Goal: Book appointment/travel/reservation

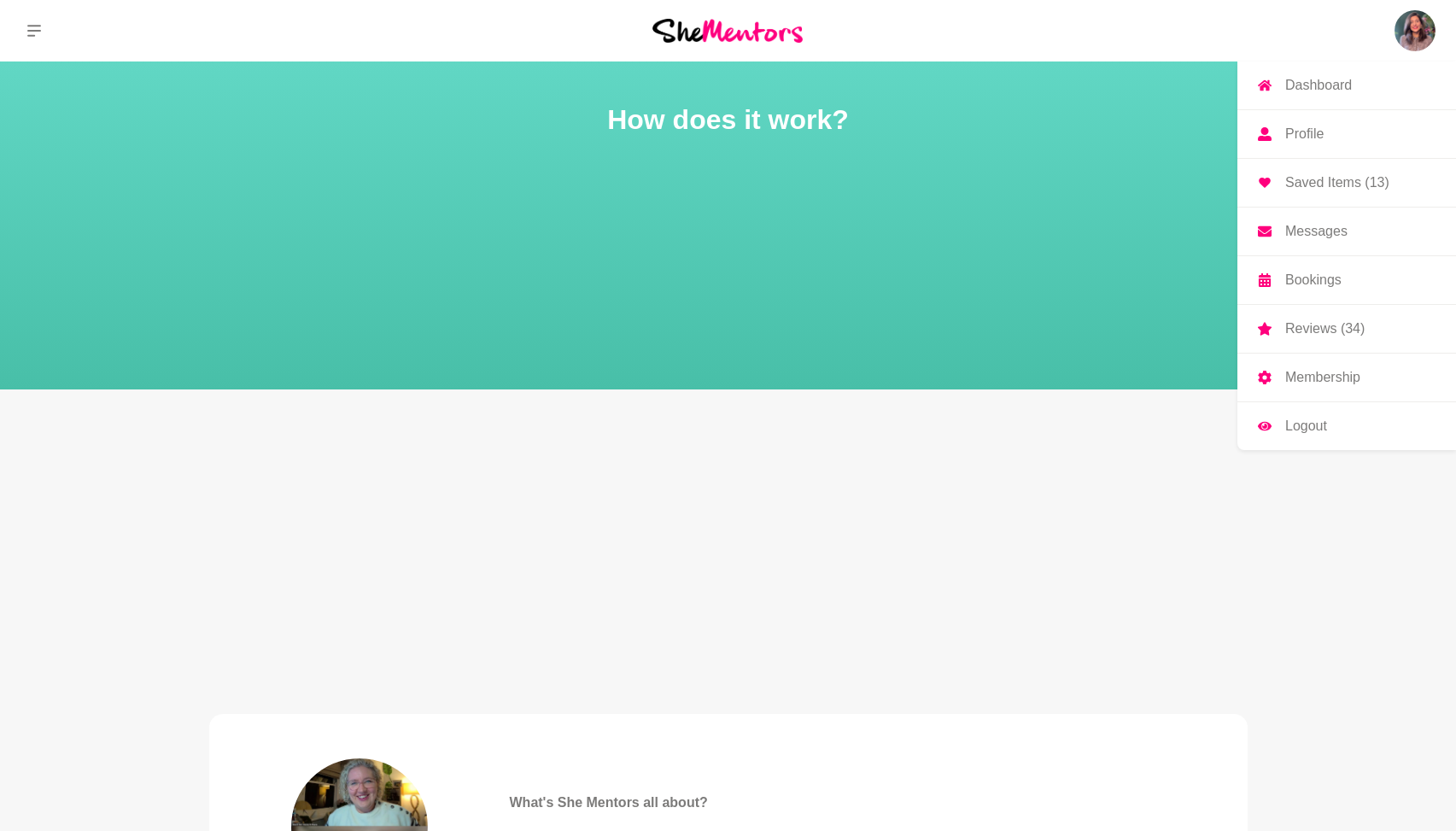
click at [1361, 260] on link "Bookings" at bounding box center [1347, 280] width 219 height 48
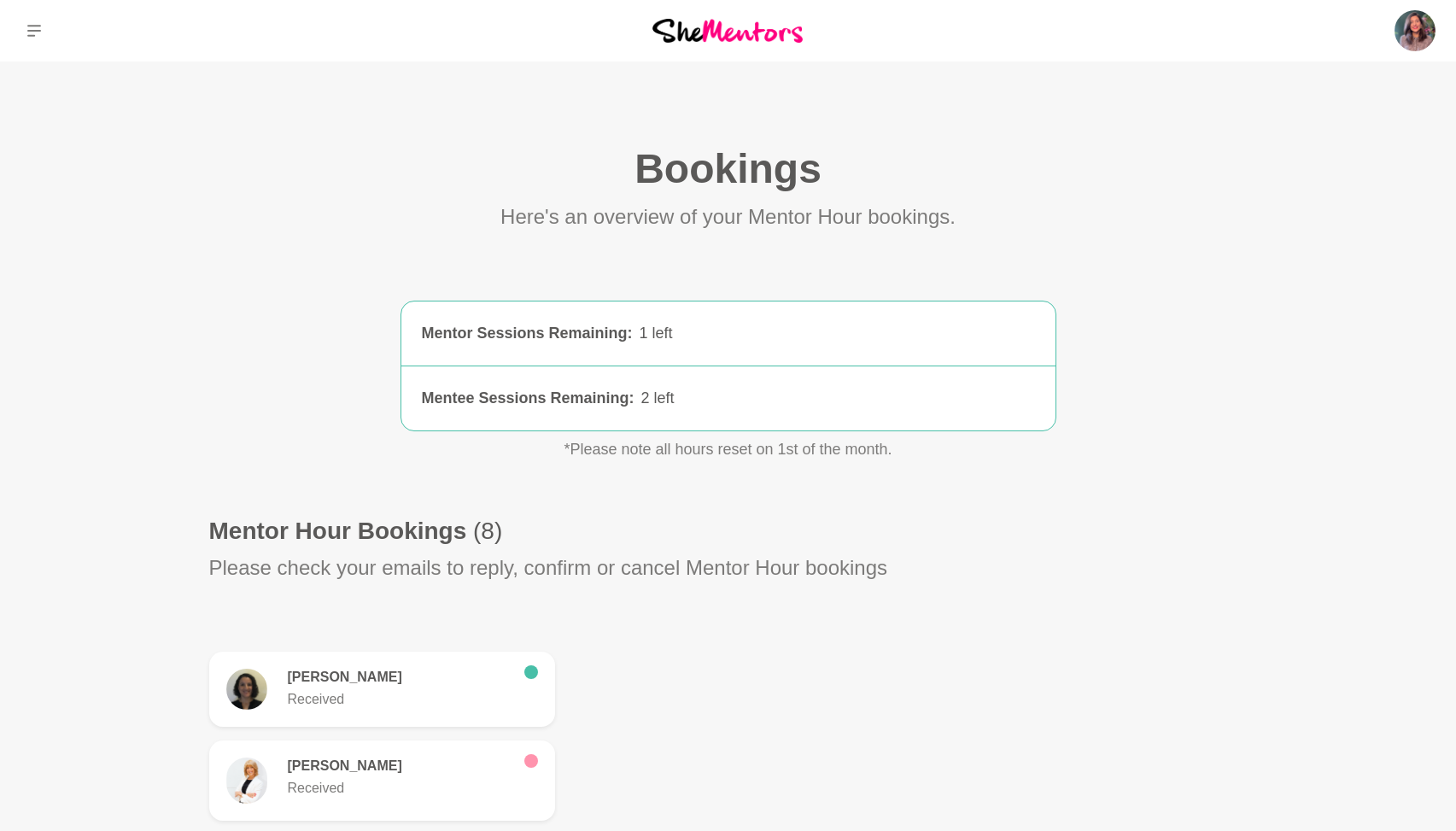
click at [144, 238] on main "Bookings (0) Here's an overview of your Mentor Hour bookings. Mentor Sessions R…" at bounding box center [728, 777] width 1456 height 1433
click at [31, 32] on icon at bounding box center [34, 30] width 13 height 13
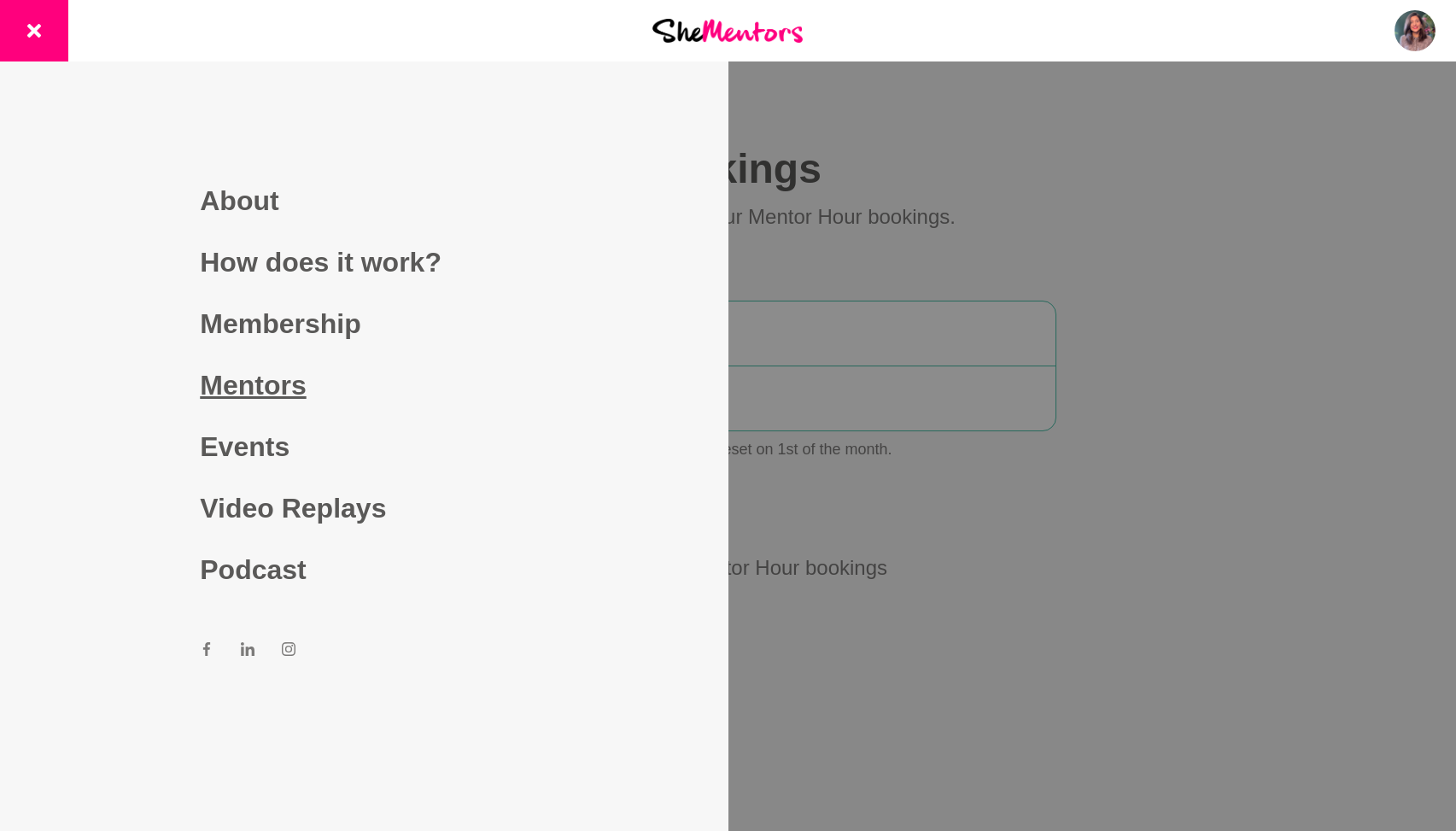
click at [231, 377] on link "Mentors" at bounding box center [364, 384] width 328 height 61
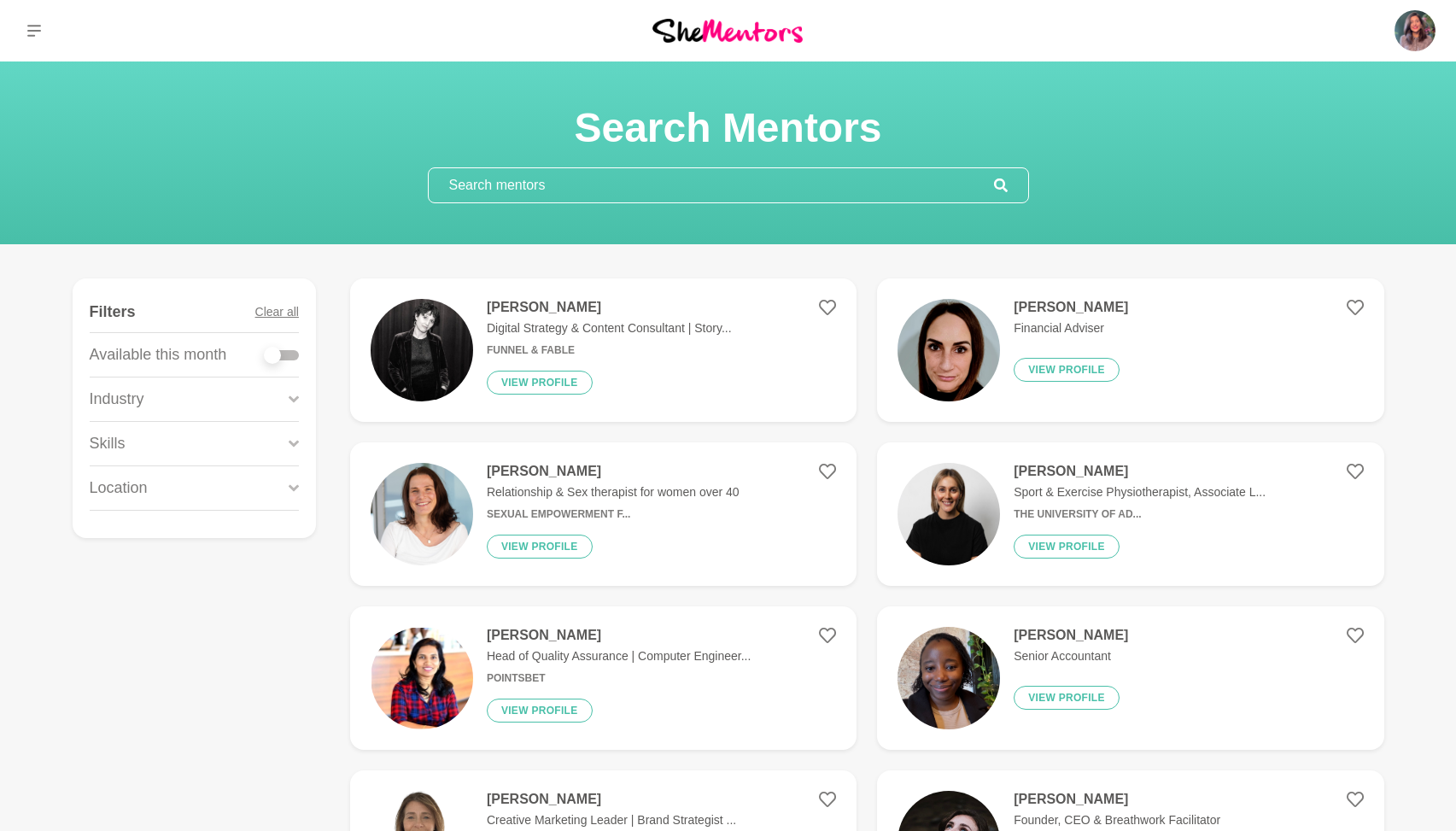
click at [560, 193] on input "text" at bounding box center [712, 185] width 565 height 35
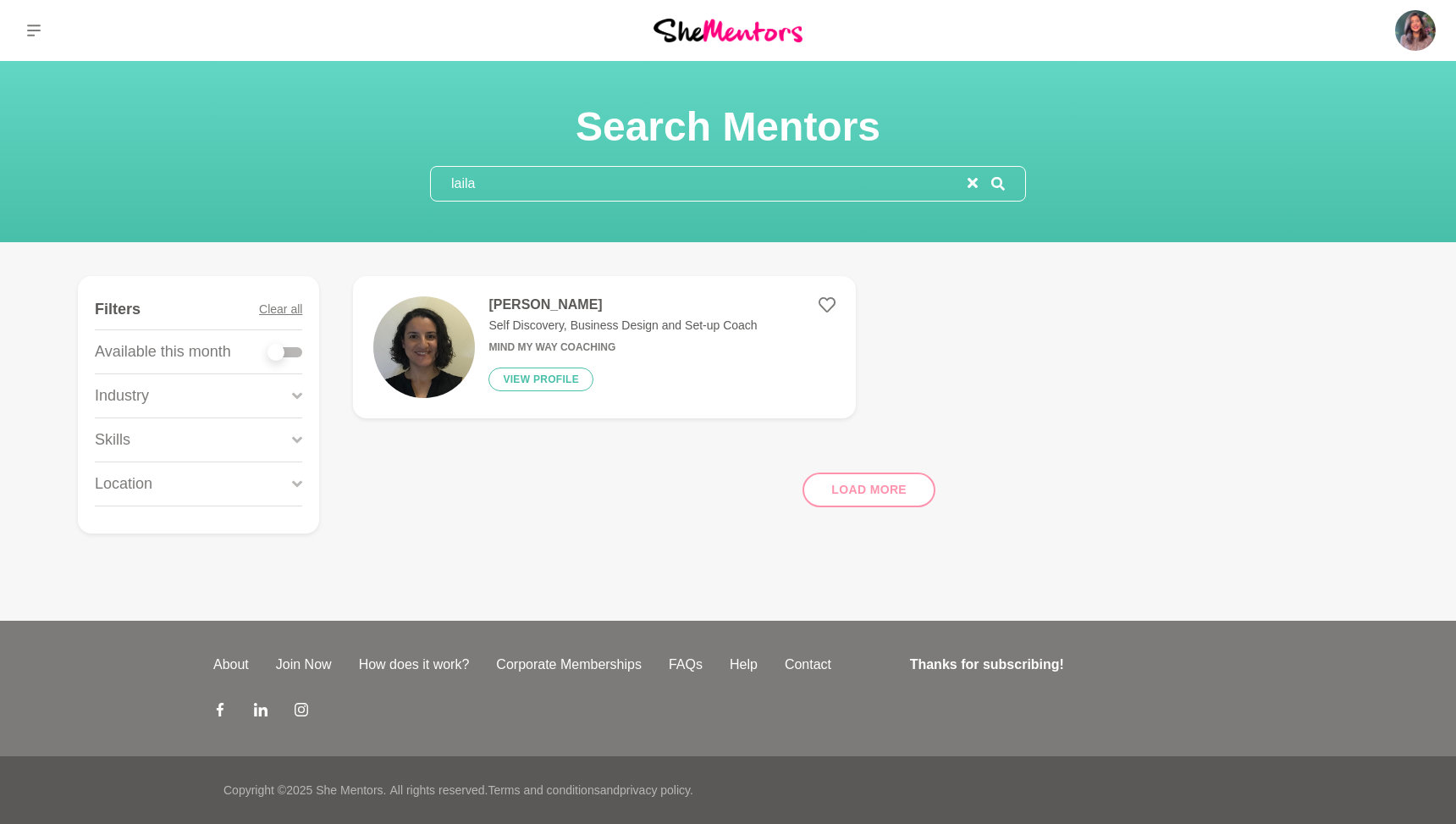
type input "laila"
click at [407, 336] on img at bounding box center [424, 347] width 102 height 102
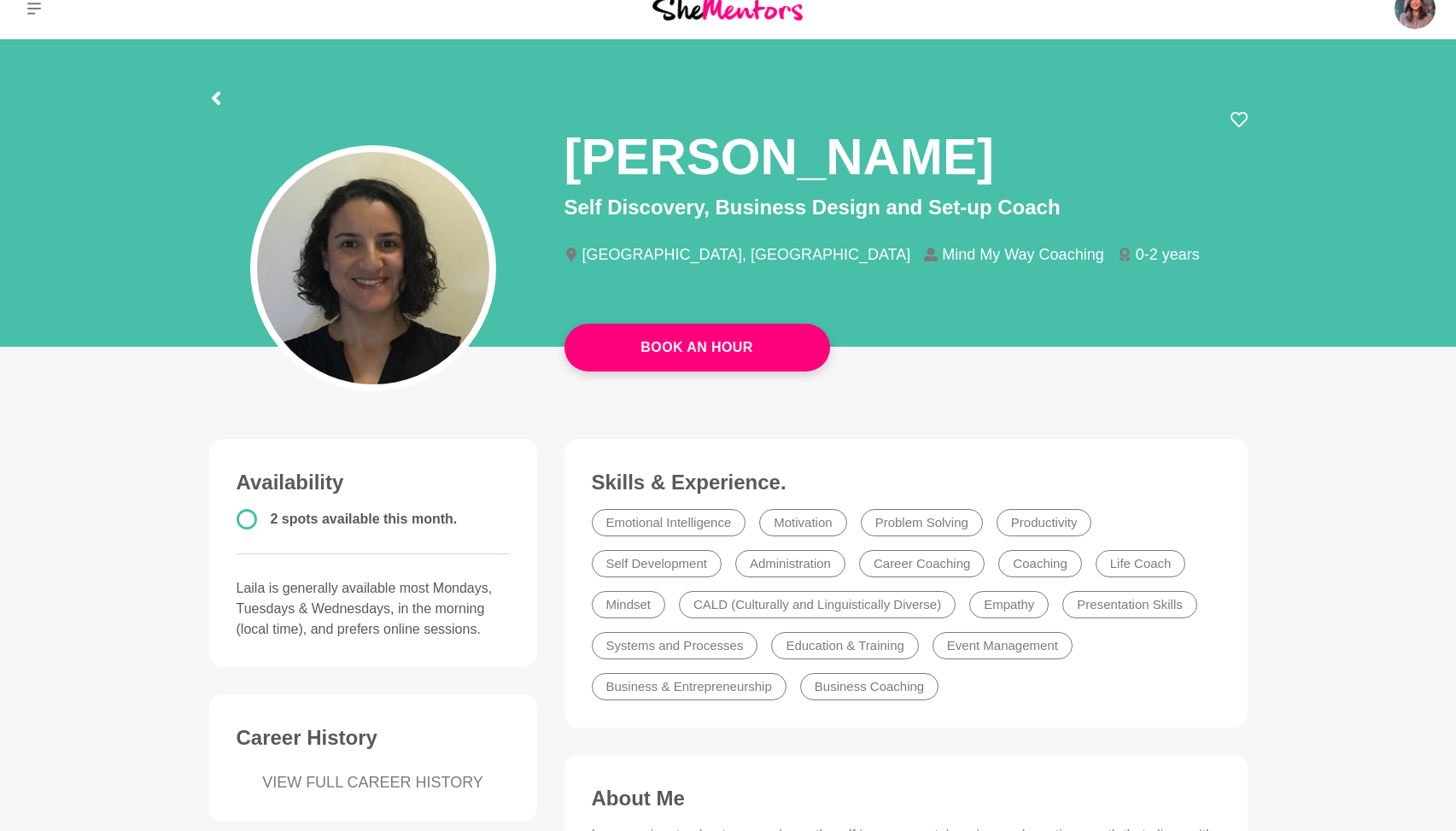
scroll to position [686, 0]
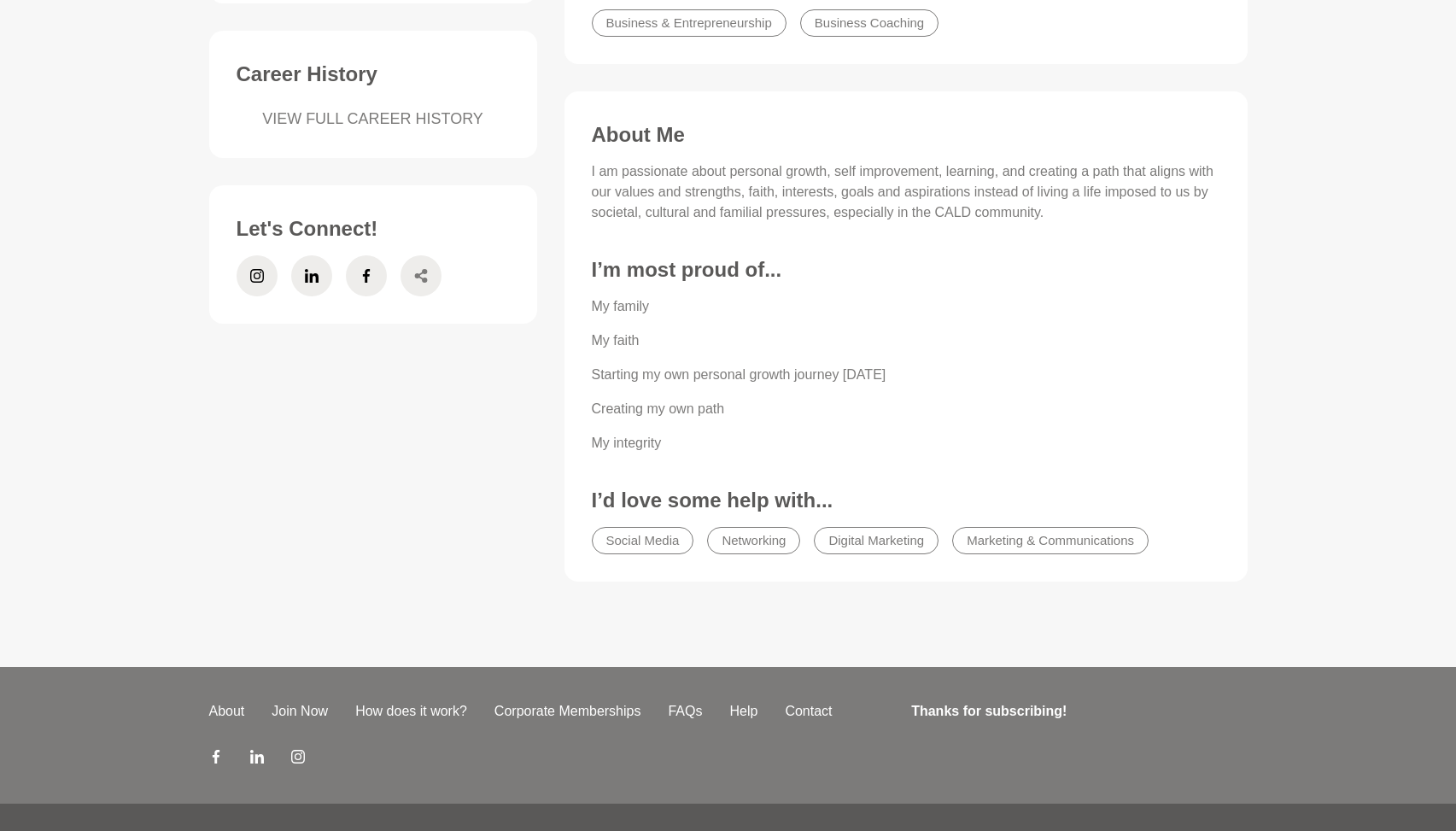
click at [425, 281] on icon at bounding box center [420, 276] width 12 height 13
click at [306, 281] on icon at bounding box center [310, 276] width 13 height 13
click at [257, 276] on icon at bounding box center [256, 276] width 13 height 41
